Goal: Task Accomplishment & Management: Use online tool/utility

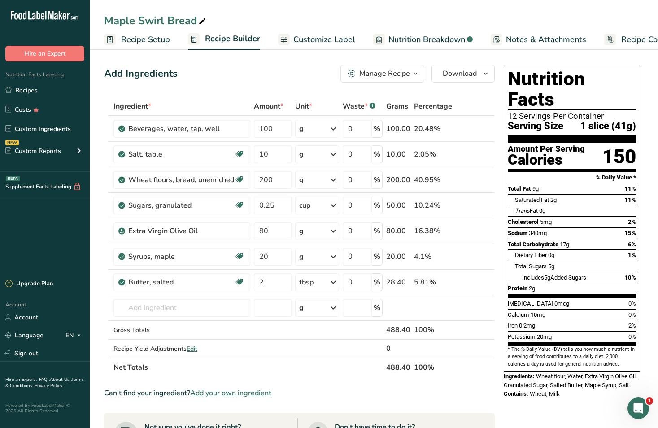
drag, startPoint x: 59, startPoint y: 84, endPoint x: 261, endPoint y: 36, distance: 208.0
click at [59, 84] on link "Recipes" at bounding box center [45, 90] width 90 height 17
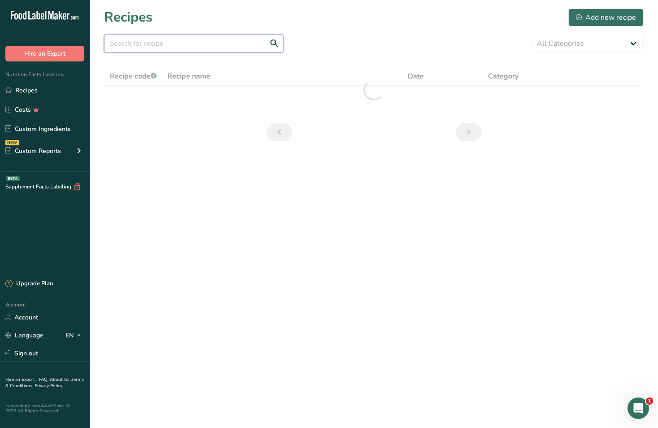
click at [225, 47] on input "text" at bounding box center [194, 44] width 180 height 18
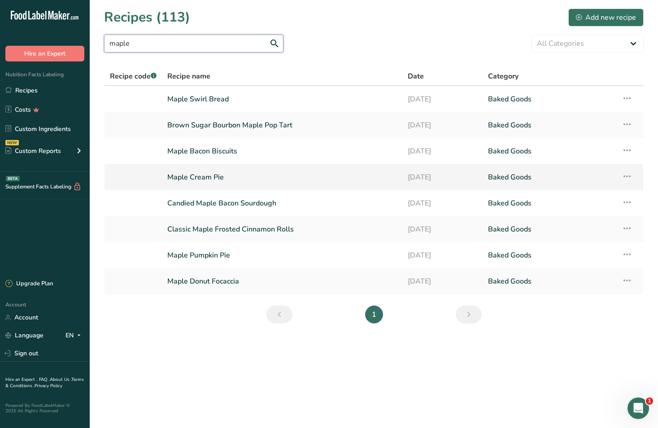
type input "maple"
click at [218, 179] on link "Maple Cream Pie" at bounding box center [282, 177] width 230 height 19
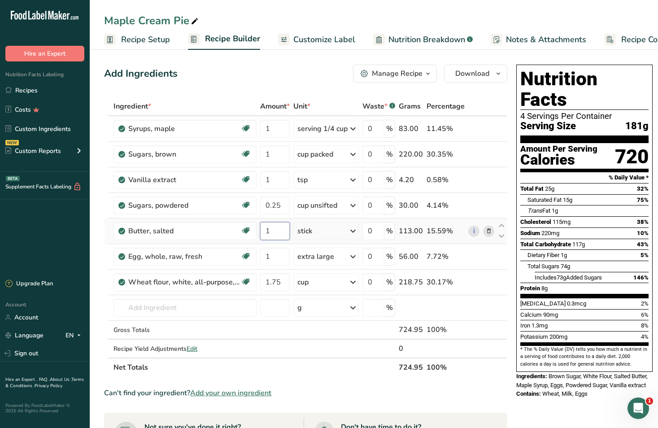
click at [279, 228] on input "1" at bounding box center [275, 231] width 30 height 18
type input "0.5"
click at [235, 70] on div "Add Ingredients Manage Recipe Delete Recipe Duplicate Recipe Scale Recipe Save …" at bounding box center [305, 74] width 403 height 18
click at [274, 154] on input "1" at bounding box center [275, 154] width 30 height 18
type input "0.5"
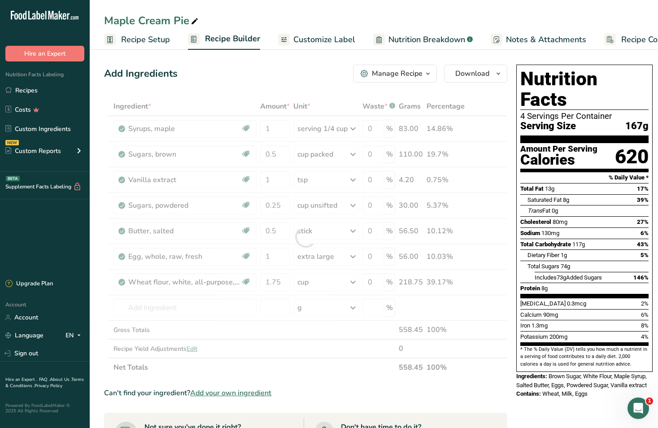
click at [310, 74] on div "Add Ingredients Manage Recipe Delete Recipe Duplicate Recipe Scale Recipe Save …" at bounding box center [305, 74] width 403 height 18
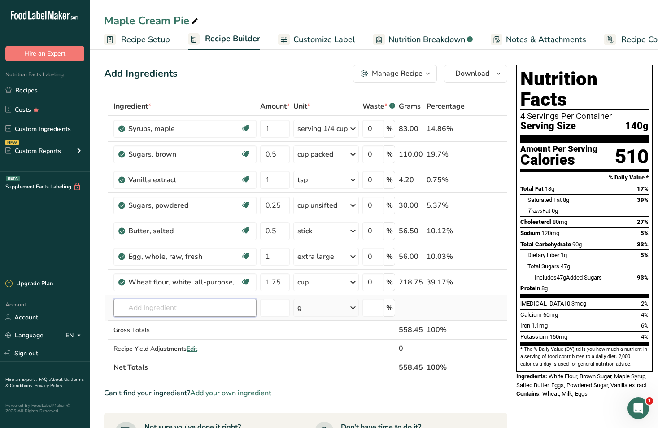
click at [219, 305] on input "text" at bounding box center [185, 308] width 143 height 18
type input "c"
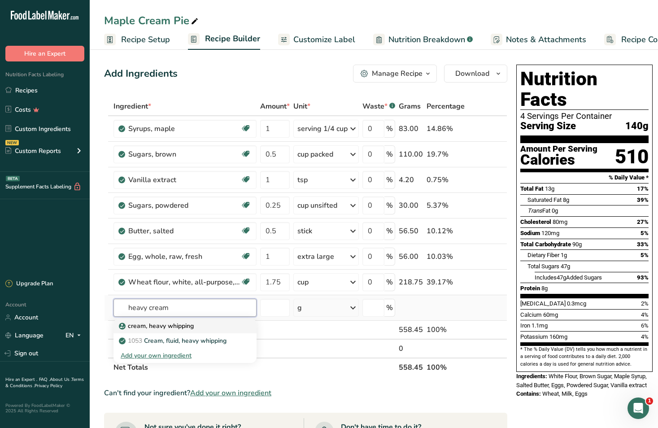
type input "heavy cream"
click at [207, 325] on div "cream, heavy whipping" at bounding box center [178, 325] width 114 height 9
type input "cream, heavy whipping"
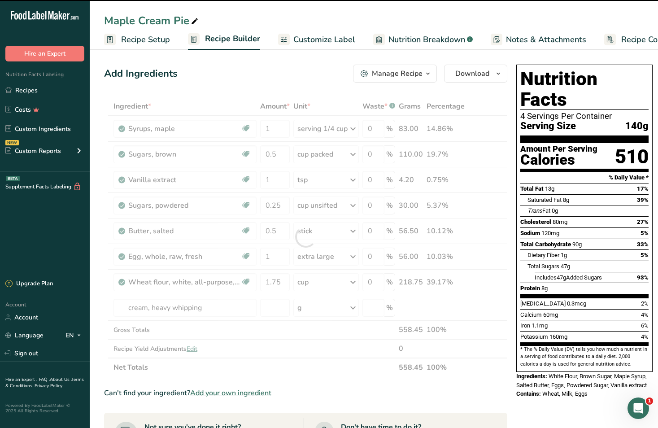
type input "0"
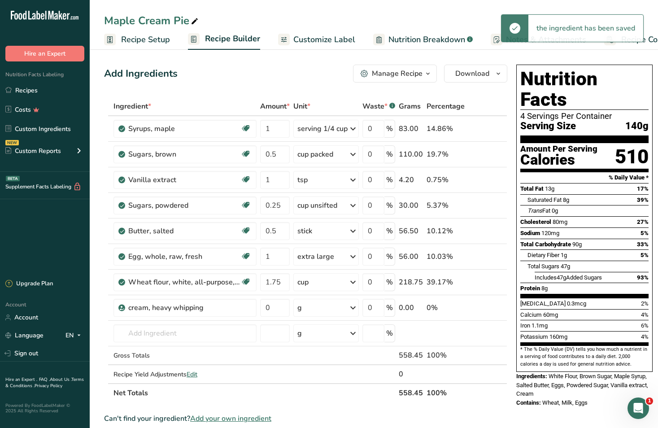
click at [317, 308] on div "g" at bounding box center [327, 308] width 66 height 18
click at [318, 339] on div "g" at bounding box center [336, 341] width 75 height 13
click at [278, 308] on input "0" at bounding box center [275, 308] width 30 height 18
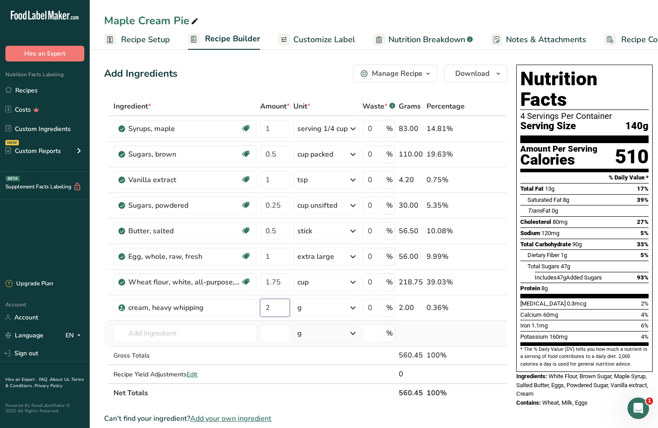
type input "2"
click at [475, 332] on div "Ingredient * Amount * Unit * Waste * .a-a{fill:#347362;}.b-a{fill:#fff;} Grams …" at bounding box center [305, 250] width 403 height 306
click at [289, 183] on input "1" at bounding box center [275, 180] width 30 height 18
type input "0.25"
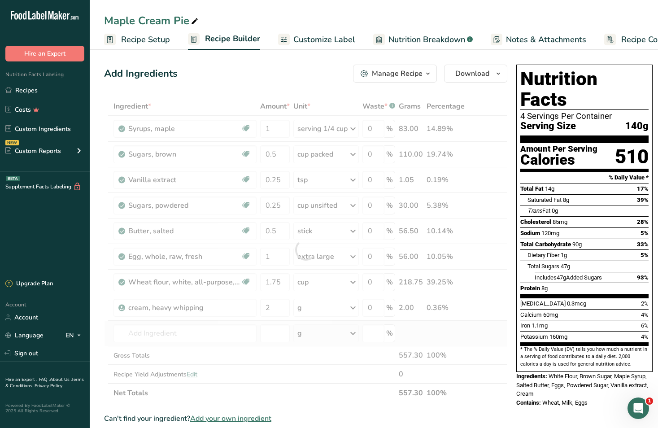
click at [501, 335] on div "Ingredient * Amount * Unit * Waste * .a-a{fill:#347362;}.b-a{fill:#fff;} Grams …" at bounding box center [305, 250] width 403 height 306
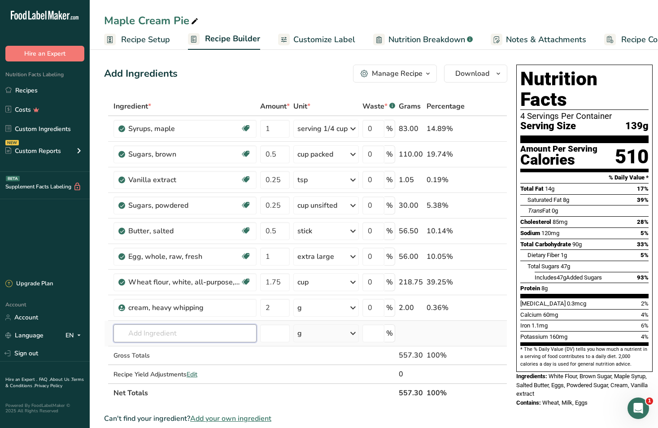
click at [223, 334] on input "text" at bounding box center [185, 334] width 143 height 18
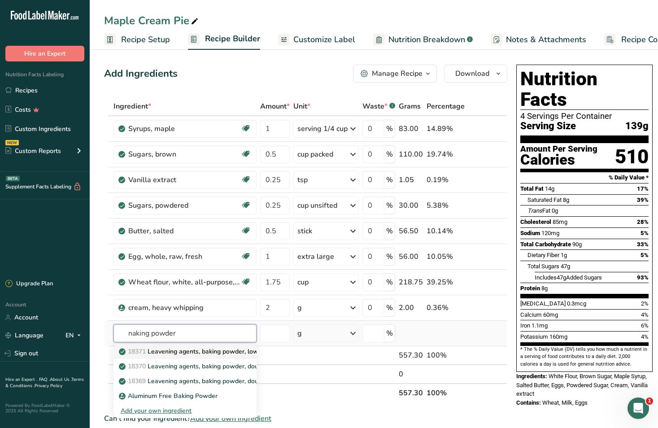
type input "naking powder"
click at [219, 351] on p "18371 Leavening agents, baking powder, low-sodium" at bounding box center [201, 351] width 161 height 9
type input "Leavening agents, baking powder, low-sodium"
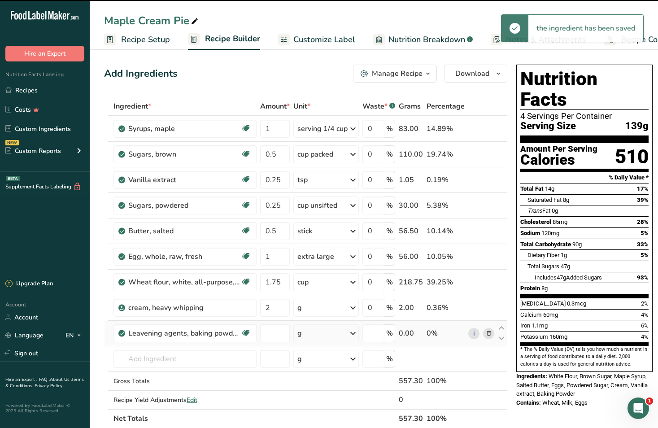
type input "0"
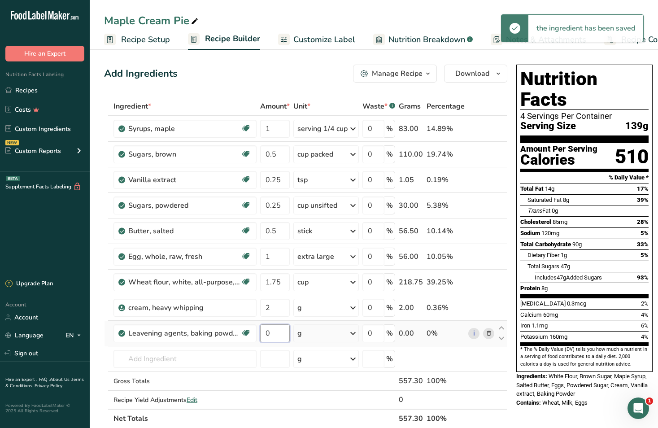
click at [281, 332] on input "0" at bounding box center [275, 334] width 30 height 18
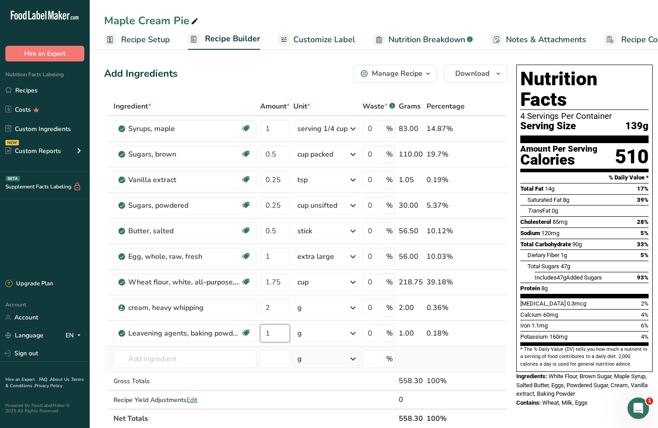
type input "1"
click at [458, 362] on div "Ingredient * Amount * Unit * Waste * .a-a{fill:#347362;}.b-a{fill:#fff;} Grams …" at bounding box center [305, 262] width 403 height 331
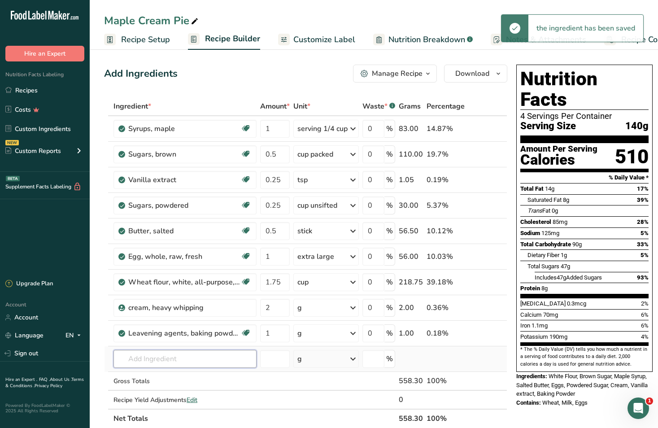
click at [184, 359] on input "text" at bounding box center [185, 359] width 143 height 18
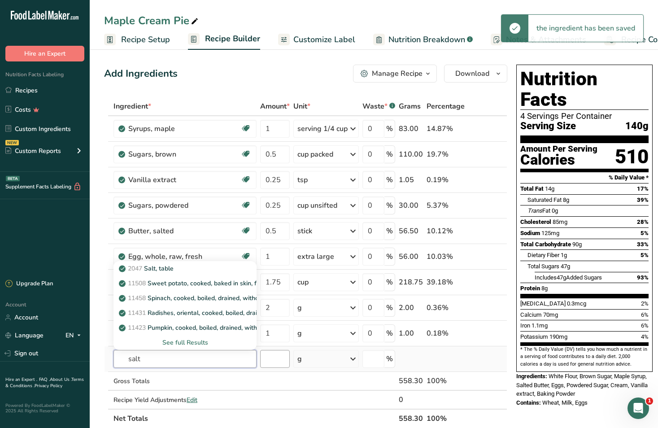
type input "salt"
click at [284, 360] on input "number" at bounding box center [275, 359] width 30 height 18
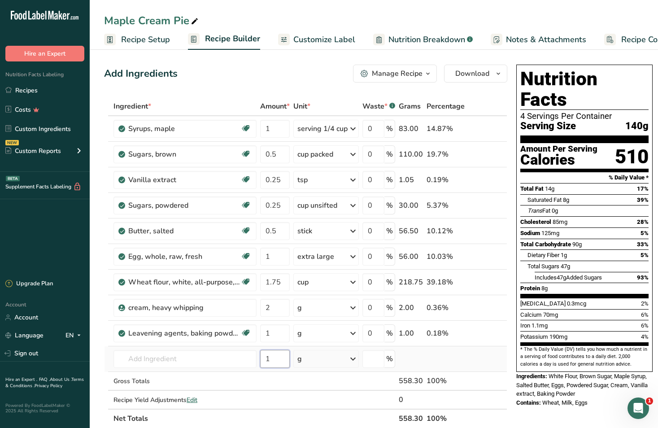
type input "1"
click at [487, 365] on td at bounding box center [482, 359] width 30 height 26
click at [131, 355] on input "text" at bounding box center [185, 359] width 143 height 18
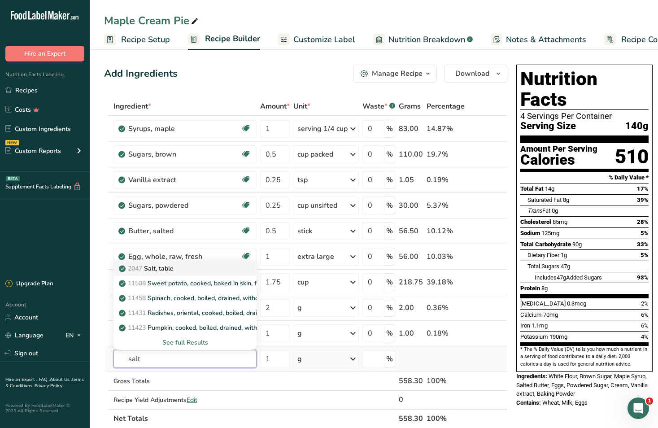
type input "salt"
click at [167, 268] on p "2047 Salt, table" at bounding box center [147, 268] width 53 height 9
type input "Salt, table"
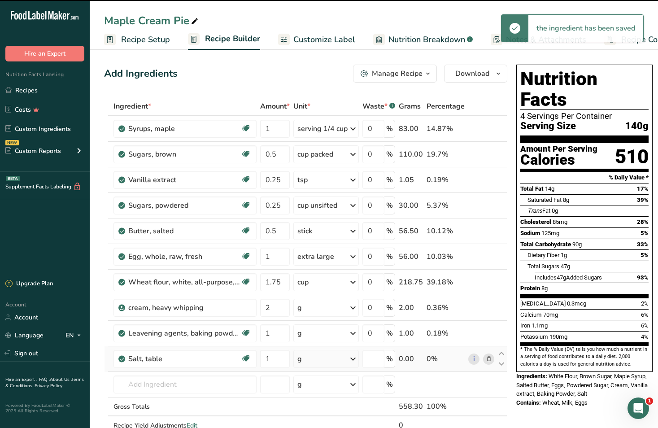
type input "0"
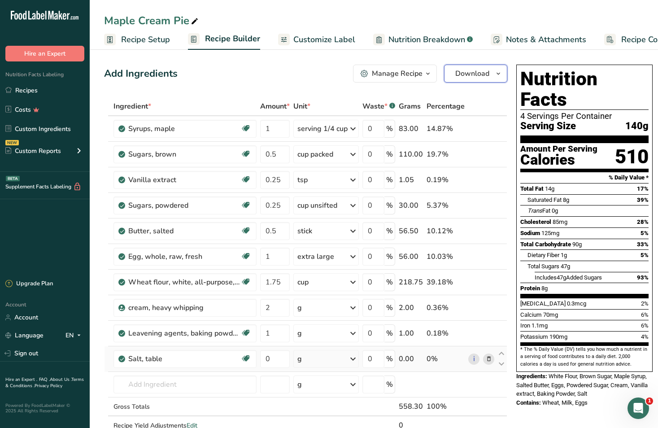
click at [460, 74] on span "Download" at bounding box center [473, 73] width 34 height 11
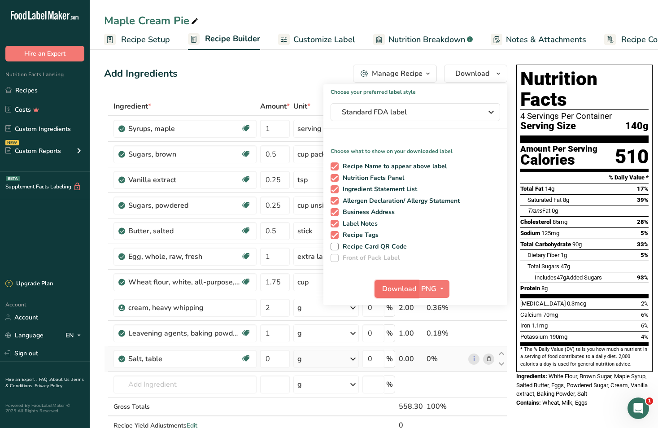
click at [398, 285] on span "Download" at bounding box center [399, 289] width 34 height 11
click at [562, 13] on div "Maple Cream Pie" at bounding box center [374, 21] width 569 height 16
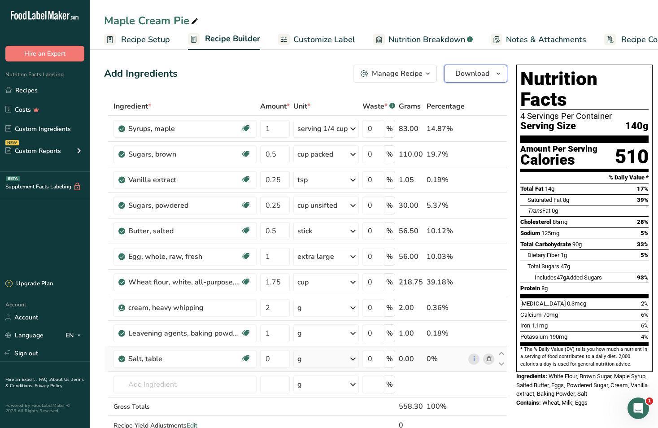
click at [475, 79] on button "Download" at bounding box center [475, 74] width 63 height 18
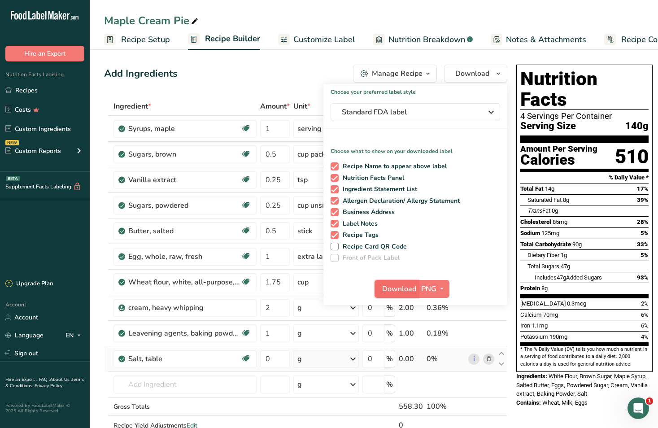
click at [400, 289] on span "Download" at bounding box center [399, 289] width 34 height 11
drag, startPoint x: 514, startPoint y: 10, endPoint x: 454, endPoint y: 0, distance: 61.4
click at [514, 10] on div "Maple Cream Pie Recipe Setup Recipe Builder Customize Label Nutrition Breakdown…" at bounding box center [374, 25] width 569 height 50
